Goal: Find specific page/section: Find specific page/section

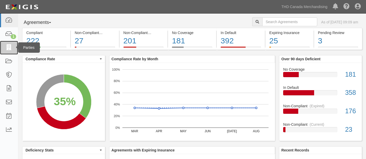
click at [15, 49] on link at bounding box center [9, 48] width 18 height 14
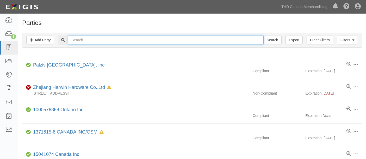
click at [97, 42] on input "text" at bounding box center [165, 40] width 195 height 9
click at [97, 43] on input "text" at bounding box center [165, 40] width 195 height 9
type input "mtd"
click at [263, 36] on input "Search" at bounding box center [272, 40] width 18 height 9
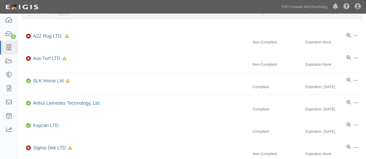
scroll to position [145, 0]
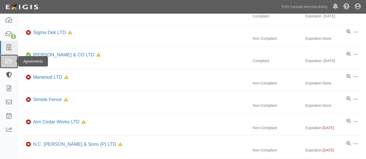
click at [11, 68] on link at bounding box center [9, 62] width 18 height 14
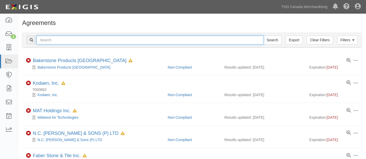
click at [67, 39] on input "text" at bounding box center [149, 40] width 227 height 9
type input "mtd"
click at [263, 36] on input "Search" at bounding box center [272, 40] width 18 height 9
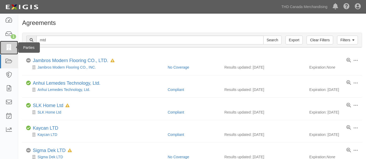
click at [13, 49] on link at bounding box center [9, 48] width 18 height 14
